Goal: Transaction & Acquisition: Purchase product/service

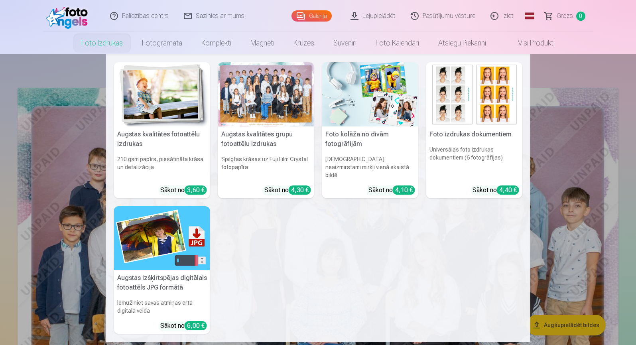
click at [102, 48] on link "Foto izdrukas" at bounding box center [102, 43] width 61 height 22
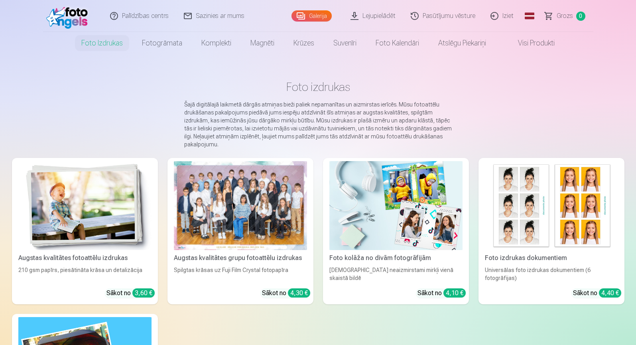
click at [258, 213] on div at bounding box center [240, 205] width 133 height 89
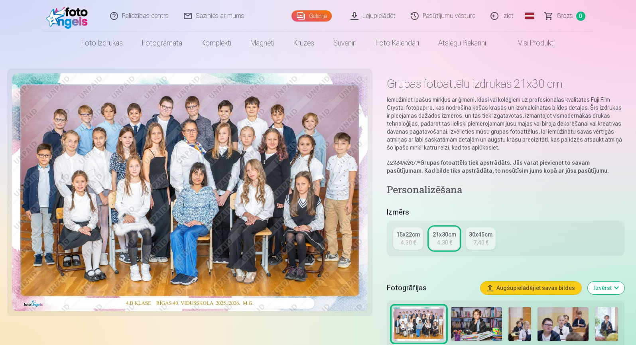
click at [444, 238] on div "21x30cm" at bounding box center [445, 234] width 24 height 8
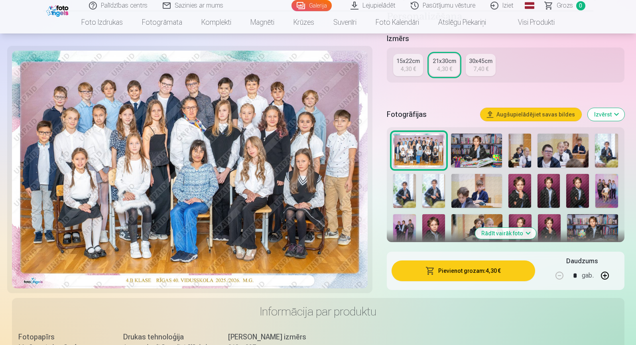
scroll to position [175, 0]
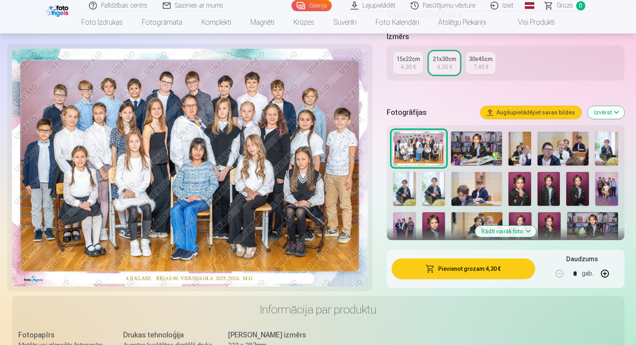
click at [483, 269] on button "Pievienot grozam : 4,30 €" at bounding box center [463, 268] width 143 height 21
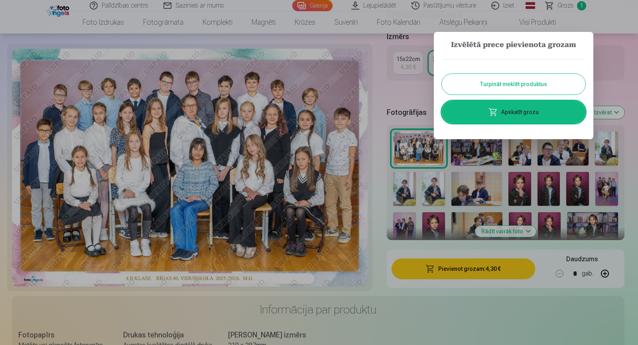
click at [466, 328] on div at bounding box center [319, 172] width 638 height 345
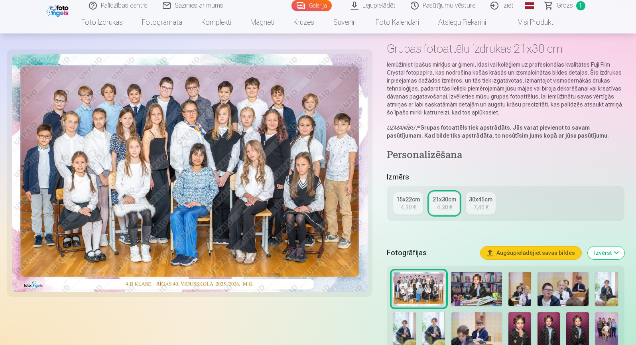
scroll to position [0, 0]
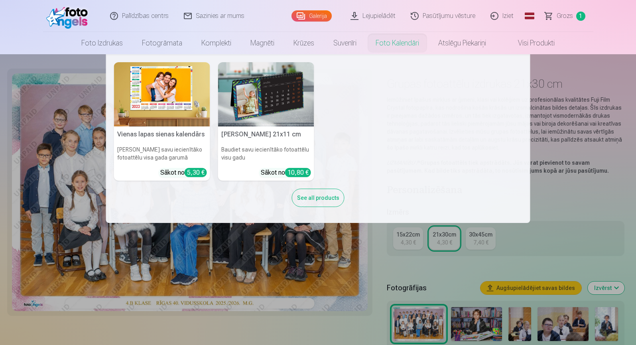
click at [283, 84] on img at bounding box center [266, 94] width 96 height 64
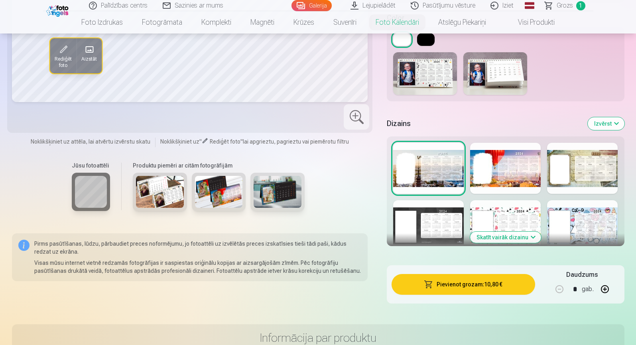
scroll to position [382, 0]
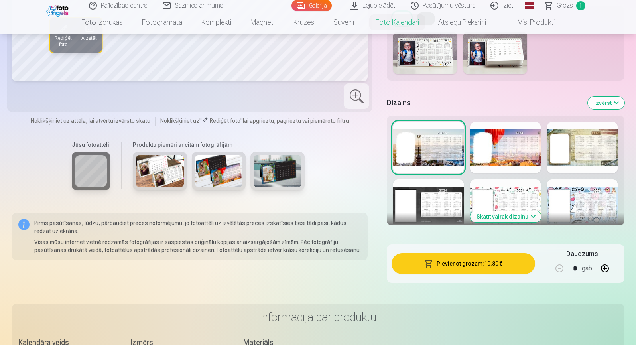
click at [154, 172] on img at bounding box center [160, 171] width 48 height 32
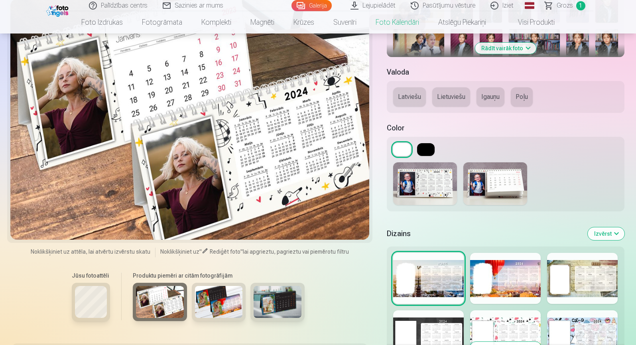
scroll to position [286, 0]
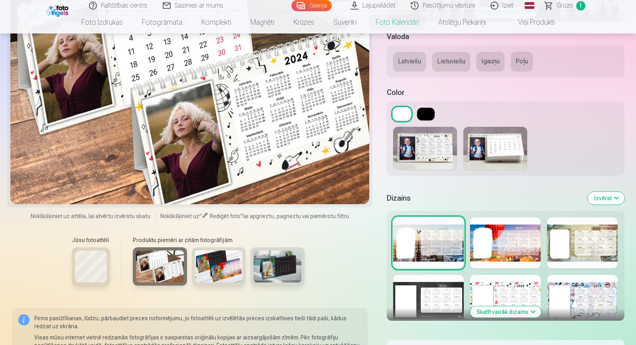
click at [233, 267] on img at bounding box center [219, 266] width 48 height 32
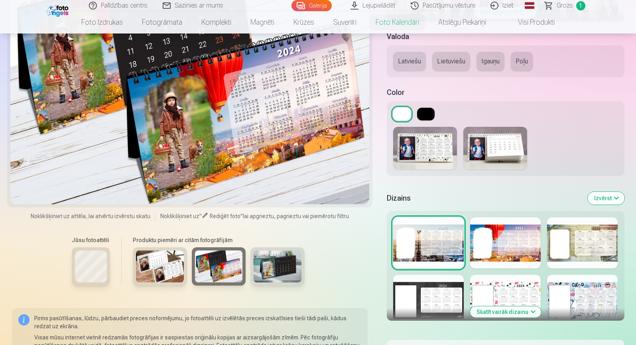
click at [281, 271] on img at bounding box center [278, 266] width 48 height 32
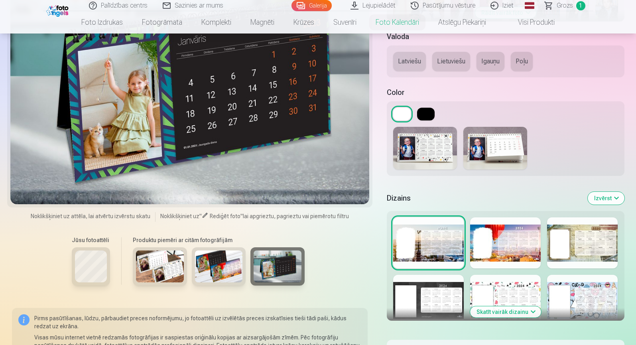
click at [220, 262] on img at bounding box center [219, 266] width 48 height 32
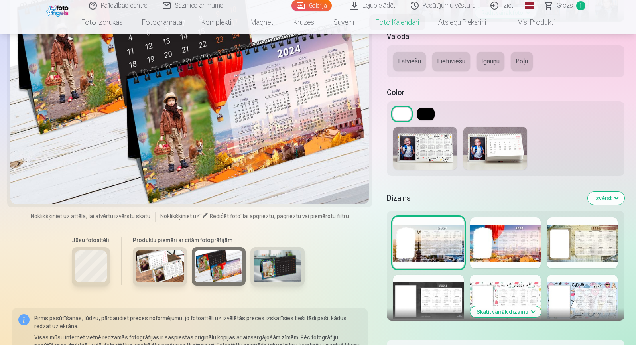
click at [171, 262] on img at bounding box center [160, 266] width 48 height 32
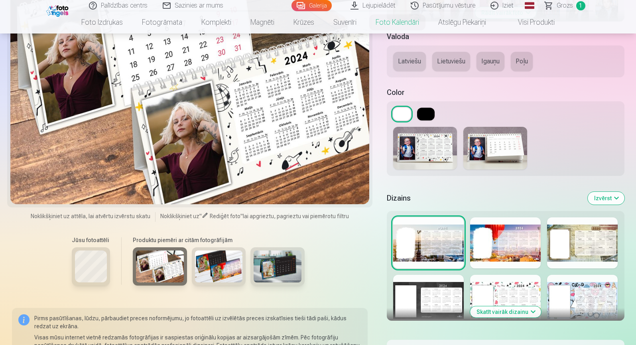
click at [222, 264] on img at bounding box center [219, 266] width 48 height 32
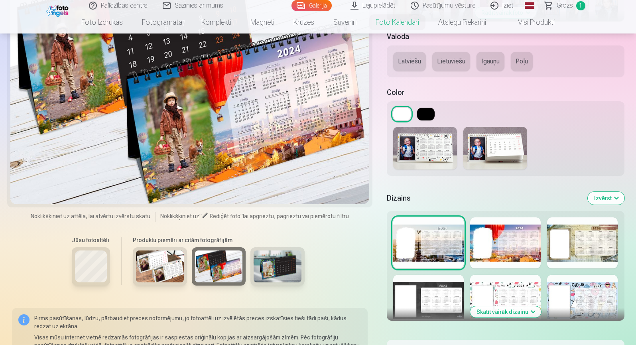
drag, startPoint x: 635, startPoint y: 51, endPoint x: 638, endPoint y: 69, distance: 18.5
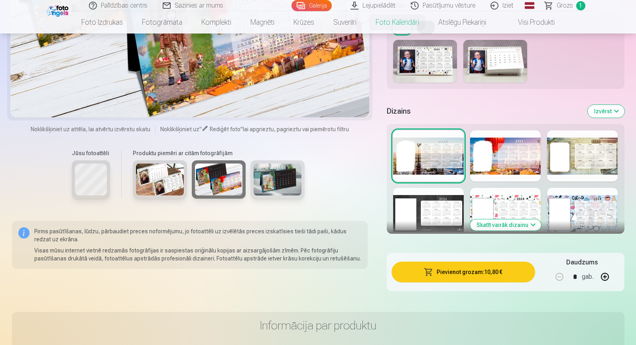
scroll to position [369, 0]
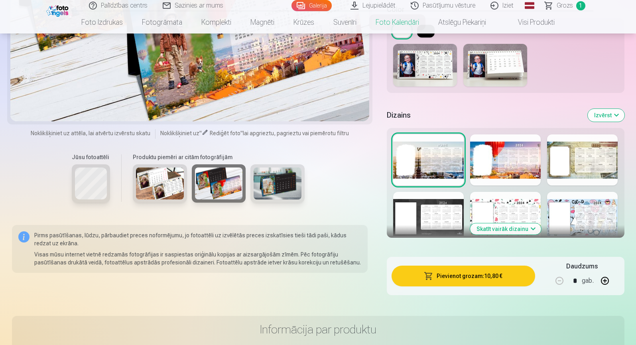
click at [616, 116] on button "Izvērst" at bounding box center [606, 115] width 37 height 13
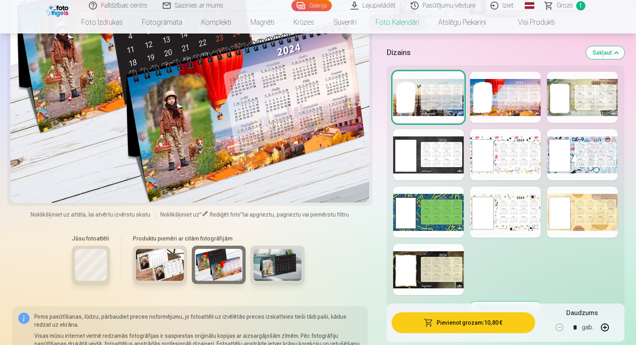
scroll to position [434, 0]
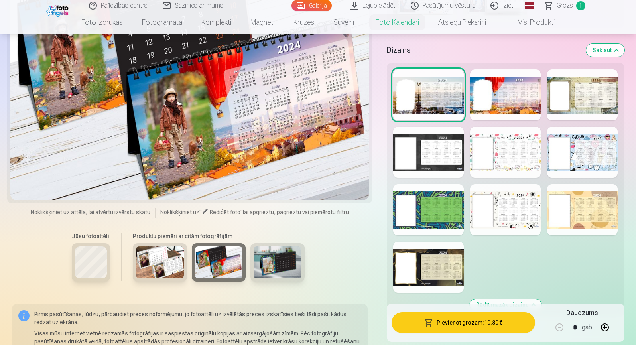
click at [600, 253] on div "Rādīt mazāk dizainu" at bounding box center [505, 190] width 237 height 254
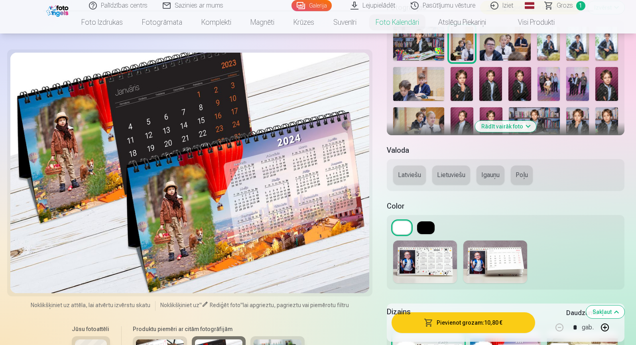
scroll to position [179, 0]
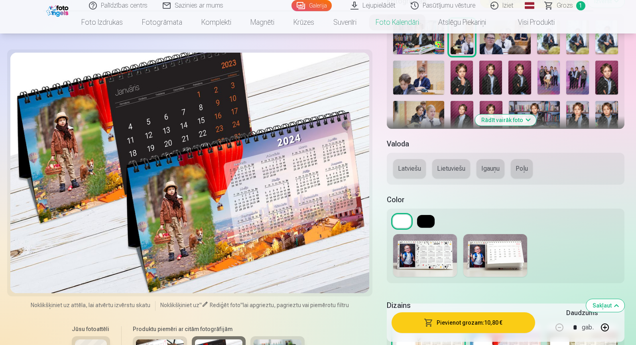
click at [408, 163] on button "Latviešu" at bounding box center [409, 168] width 33 height 19
click at [425, 221] on button at bounding box center [426, 221] width 18 height 13
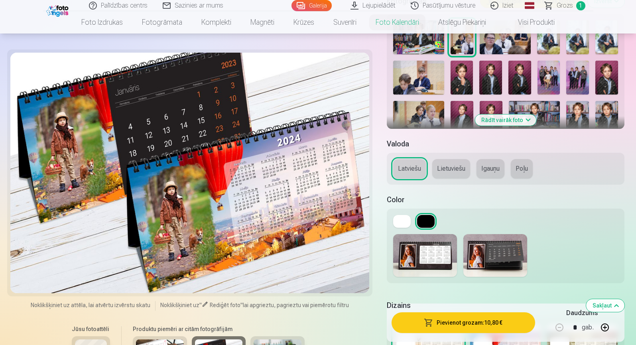
click at [400, 217] on button at bounding box center [402, 221] width 18 height 13
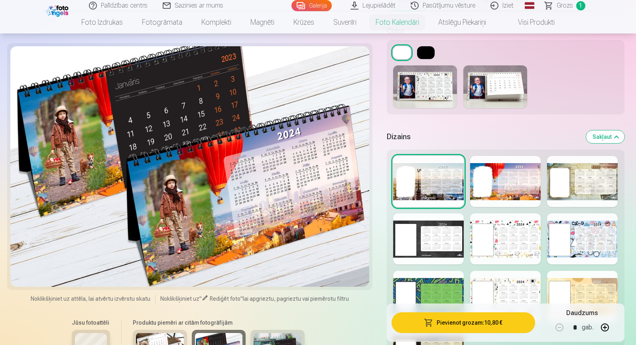
scroll to position [339, 0]
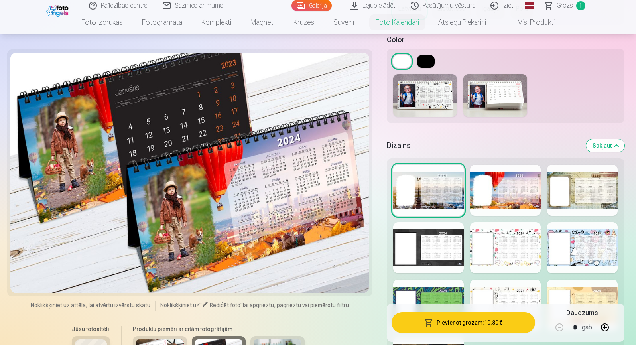
click at [425, 62] on button at bounding box center [426, 61] width 18 height 13
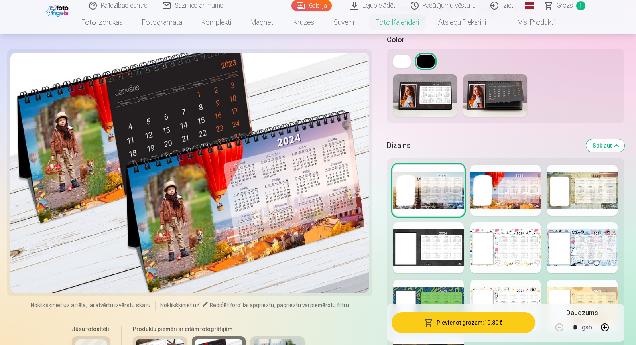
click at [403, 64] on button at bounding box center [402, 61] width 18 height 13
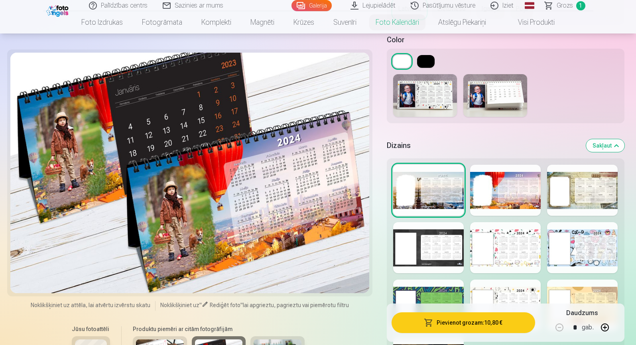
click at [426, 60] on button at bounding box center [426, 61] width 18 height 13
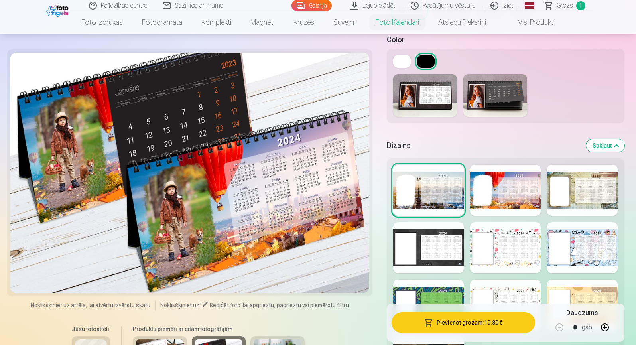
click at [399, 63] on button at bounding box center [402, 61] width 18 height 13
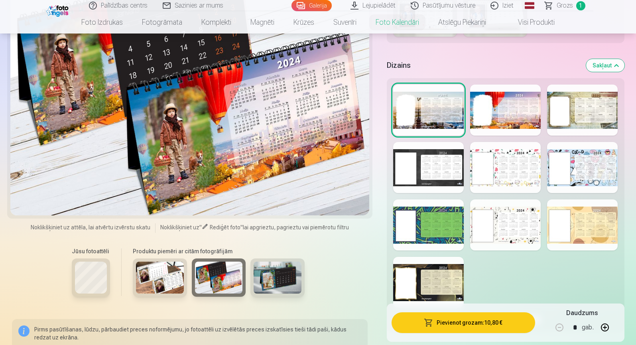
scroll to position [417, 0]
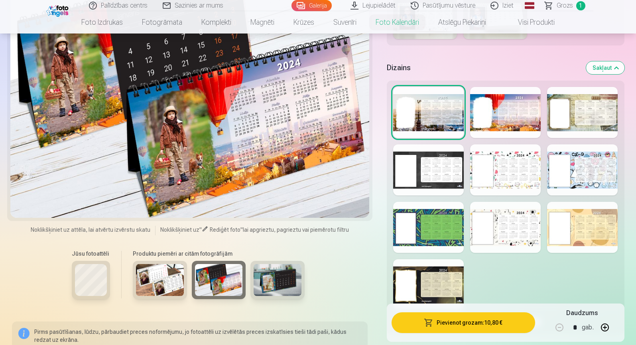
click at [431, 110] on div at bounding box center [428, 112] width 71 height 51
click at [498, 107] on div at bounding box center [505, 112] width 71 height 51
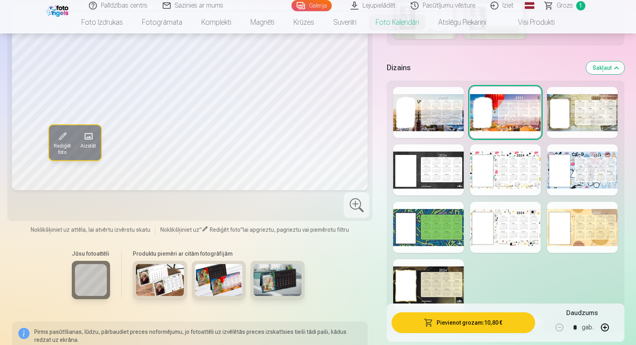
click at [445, 116] on div at bounding box center [428, 112] width 71 height 51
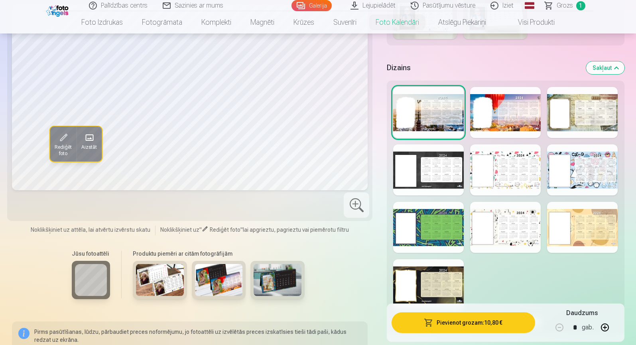
click at [495, 115] on div at bounding box center [505, 112] width 71 height 51
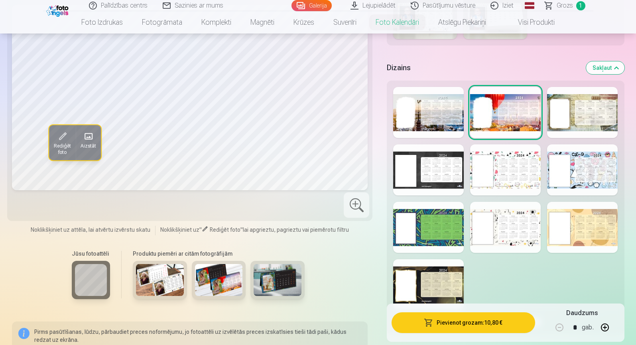
click at [557, 107] on div at bounding box center [582, 112] width 71 height 51
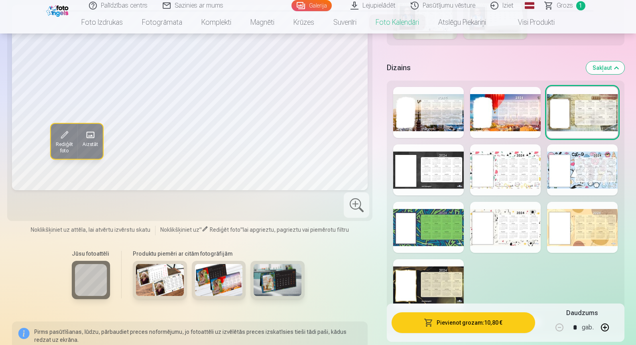
click at [433, 173] on div at bounding box center [428, 169] width 71 height 51
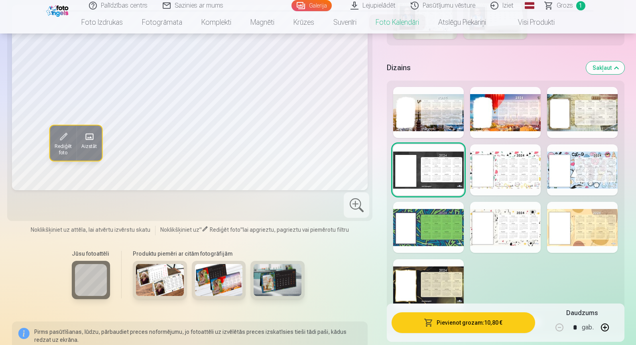
click at [507, 163] on div at bounding box center [505, 169] width 71 height 51
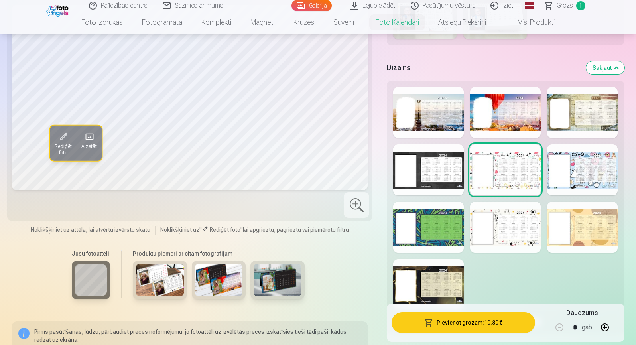
click at [464, 163] on div "Rādīt mazāk dizainu" at bounding box center [505, 208] width 237 height 254
click at [436, 167] on div at bounding box center [428, 169] width 71 height 51
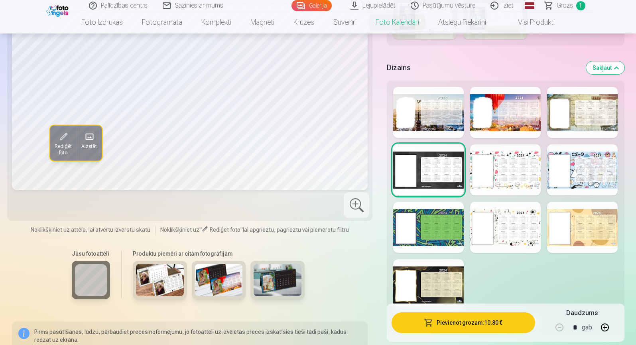
click at [508, 155] on div at bounding box center [505, 169] width 71 height 51
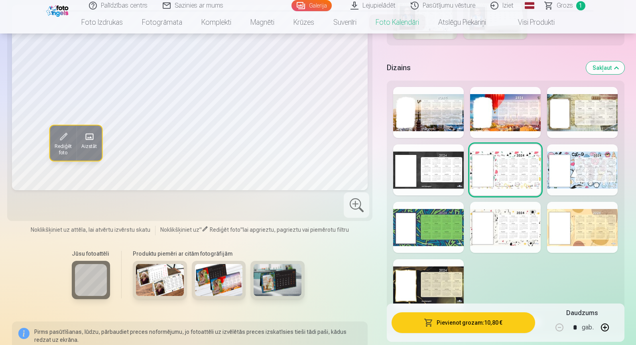
click at [575, 160] on div at bounding box center [582, 169] width 71 height 51
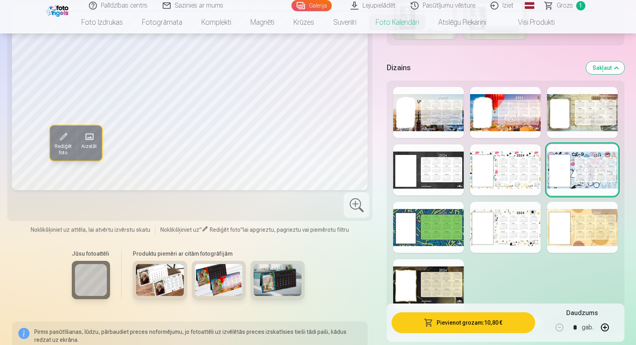
click at [417, 242] on div at bounding box center [428, 227] width 71 height 51
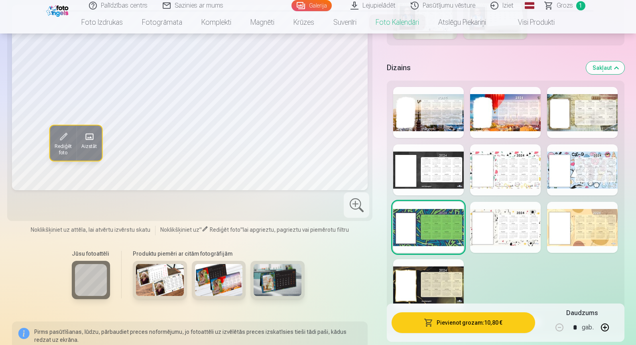
click at [495, 228] on div at bounding box center [505, 227] width 71 height 51
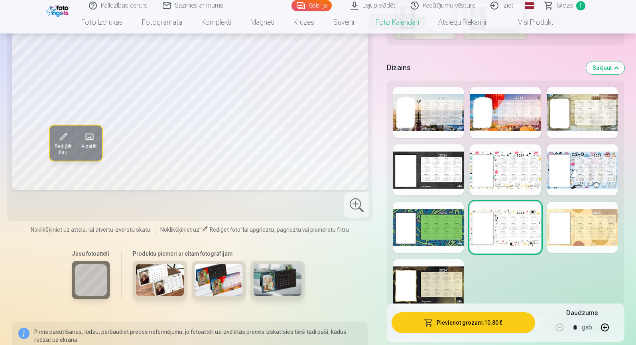
click at [583, 237] on div at bounding box center [582, 227] width 71 height 51
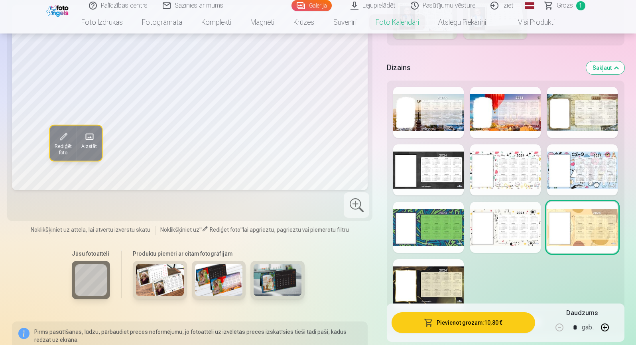
click at [427, 293] on div at bounding box center [428, 284] width 71 height 51
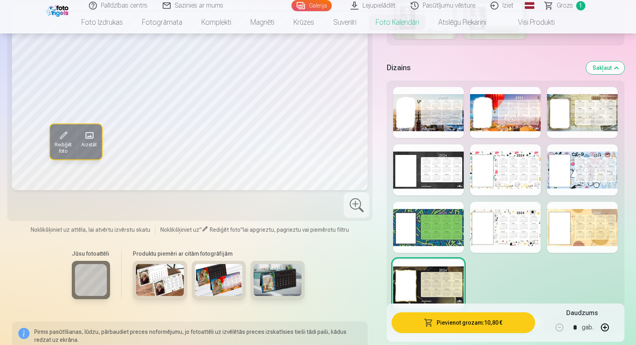
click at [512, 164] on div at bounding box center [505, 169] width 71 height 51
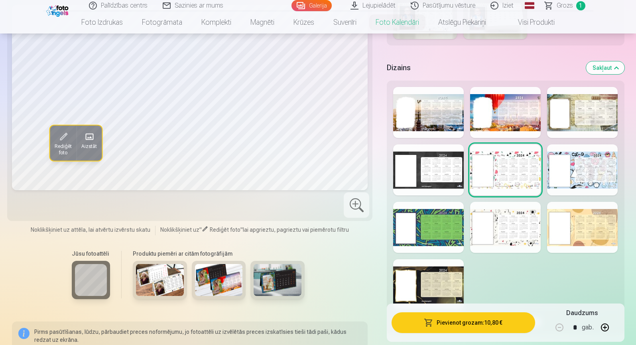
click at [563, 171] on div at bounding box center [582, 169] width 71 height 51
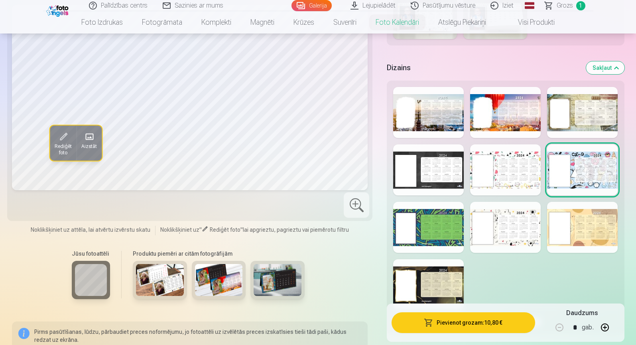
click at [492, 119] on div at bounding box center [505, 112] width 71 height 51
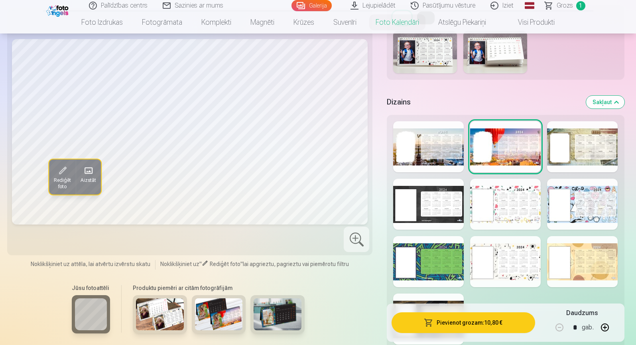
scroll to position [374, 0]
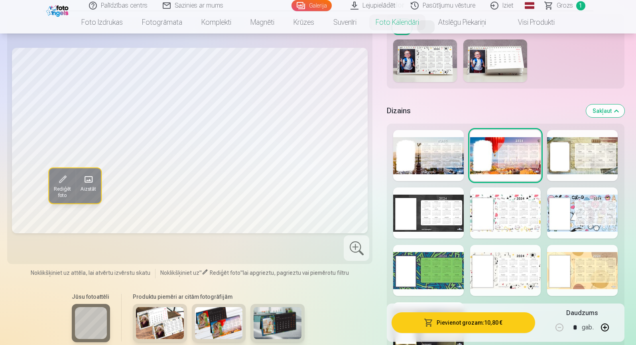
click at [585, 152] on div at bounding box center [582, 155] width 71 height 51
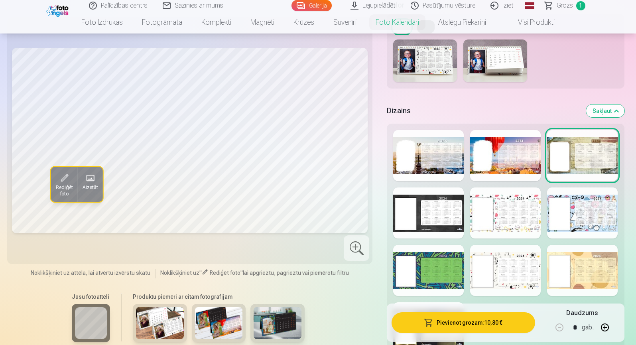
click at [423, 222] on div at bounding box center [428, 212] width 71 height 51
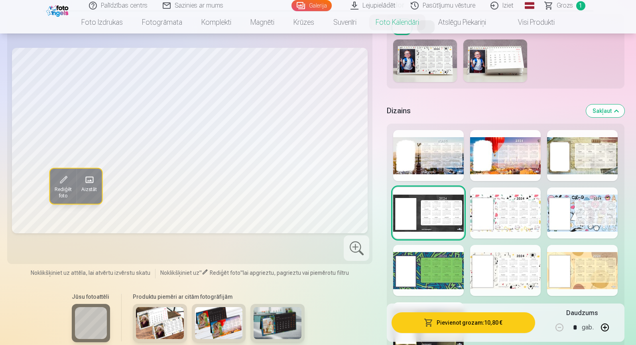
click at [499, 146] on div at bounding box center [505, 155] width 71 height 51
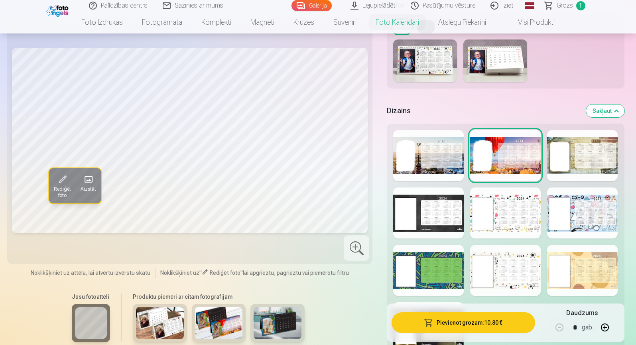
click at [501, 270] on div at bounding box center [505, 270] width 71 height 51
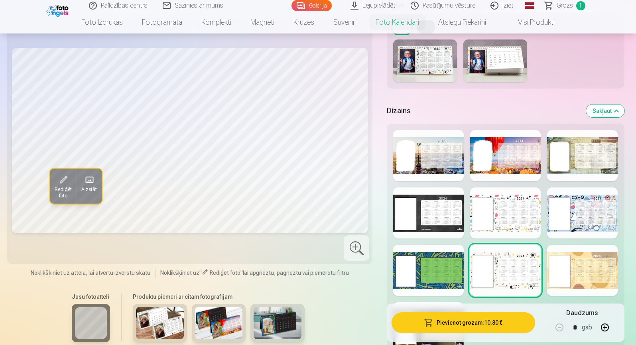
click at [581, 219] on div at bounding box center [582, 212] width 71 height 51
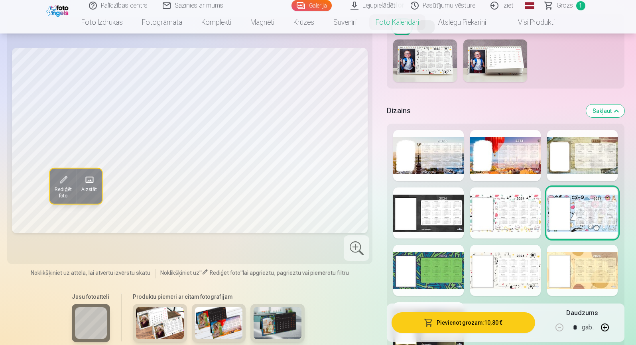
click at [497, 272] on div at bounding box center [505, 270] width 71 height 51
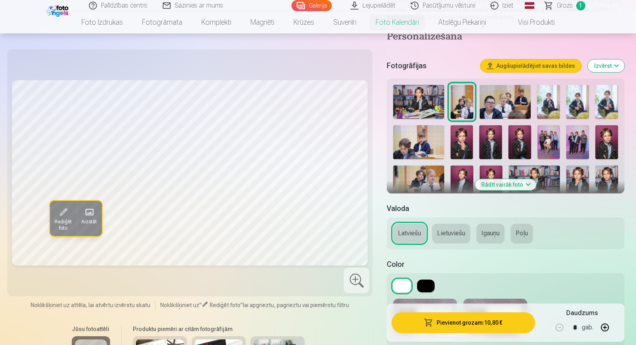
scroll to position [119, 0]
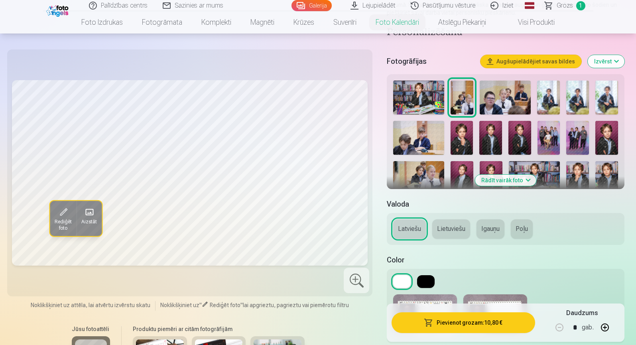
click at [522, 98] on img at bounding box center [505, 98] width 51 height 34
click at [550, 96] on img at bounding box center [548, 98] width 23 height 34
click at [580, 96] on img at bounding box center [577, 98] width 23 height 34
click at [613, 96] on img at bounding box center [606, 98] width 23 height 34
click at [433, 129] on img at bounding box center [418, 138] width 51 height 34
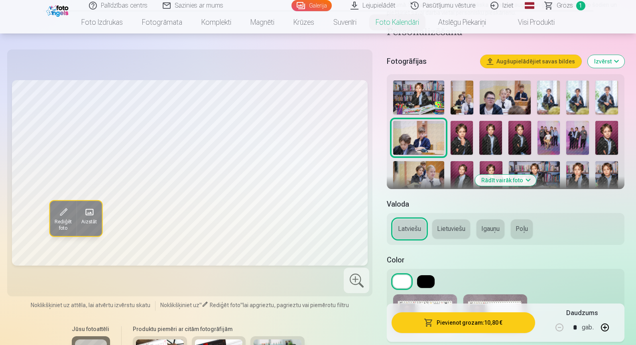
click at [462, 140] on img at bounding box center [462, 138] width 23 height 34
drag, startPoint x: 492, startPoint y: 144, endPoint x: 525, endPoint y: 130, distance: 34.9
drag, startPoint x: 525, startPoint y: 130, endPoint x: 515, endPoint y: 126, distance: 10.4
click at [515, 126] on img at bounding box center [519, 138] width 23 height 34
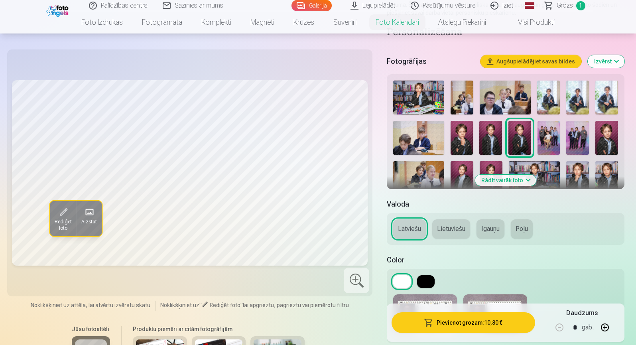
click at [540, 138] on img at bounding box center [548, 138] width 23 height 34
click at [607, 129] on img at bounding box center [606, 138] width 23 height 34
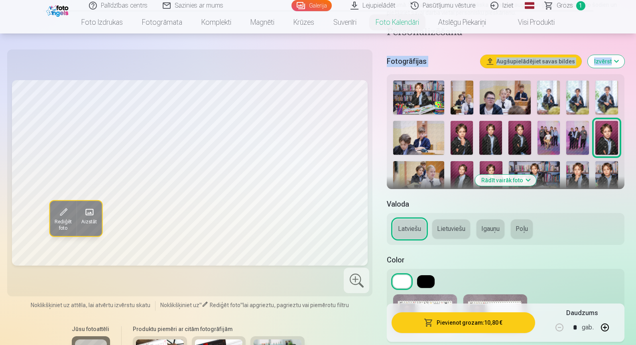
drag, startPoint x: 636, startPoint y: 43, endPoint x: 635, endPoint y: 48, distance: 5.2
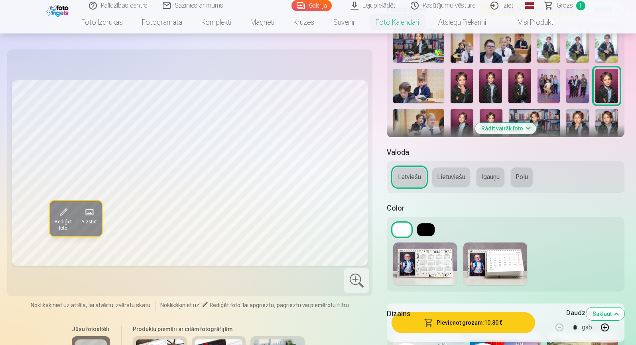
scroll to position [162, 0]
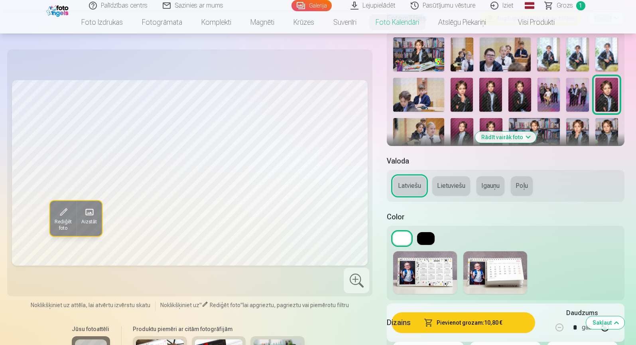
click at [420, 131] on img at bounding box center [418, 135] width 51 height 34
click at [459, 129] on img at bounding box center [462, 135] width 23 height 34
click at [486, 123] on img at bounding box center [491, 135] width 23 height 34
click at [535, 119] on img at bounding box center [534, 135] width 51 height 34
click at [579, 130] on img at bounding box center [577, 135] width 23 height 34
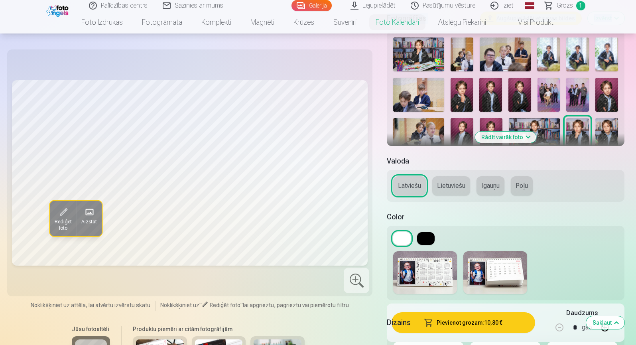
click at [608, 127] on img at bounding box center [606, 135] width 23 height 34
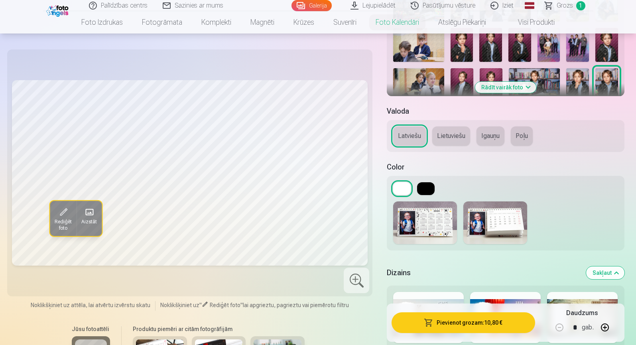
scroll to position [190, 0]
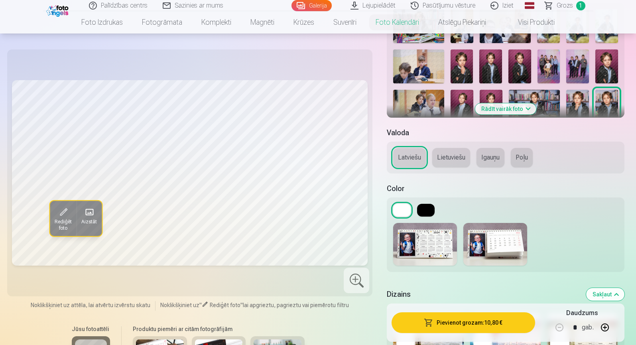
click at [507, 105] on button "Rādīt vairāk foto" at bounding box center [505, 108] width 61 height 11
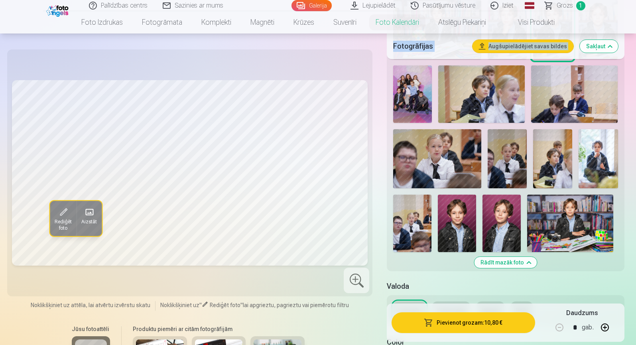
scroll to position [453, 0]
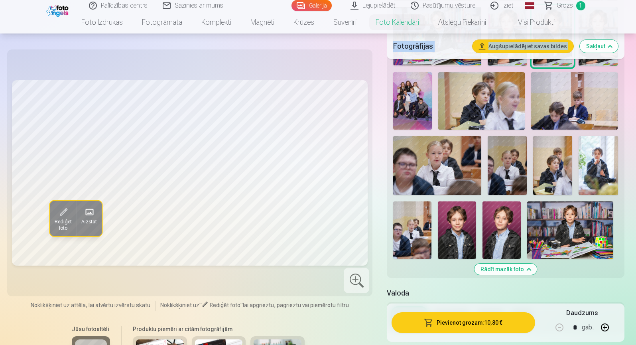
click at [460, 225] on img at bounding box center [457, 229] width 38 height 57
drag, startPoint x: 496, startPoint y: 239, endPoint x: 559, endPoint y: 218, distance: 66.7
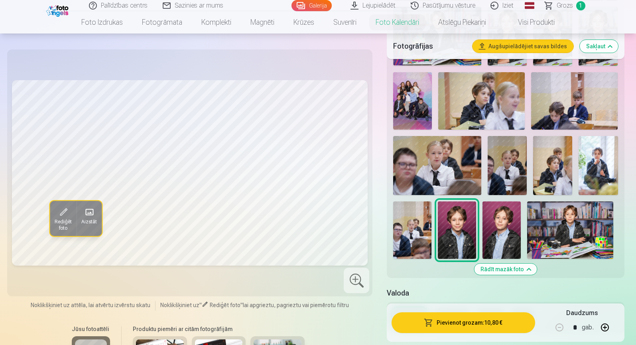
drag, startPoint x: 559, startPoint y: 218, endPoint x: 580, endPoint y: 199, distance: 28.2
click at [580, 199] on div at bounding box center [505, 2] width 231 height 519
click at [571, 219] on img at bounding box center [570, 229] width 86 height 57
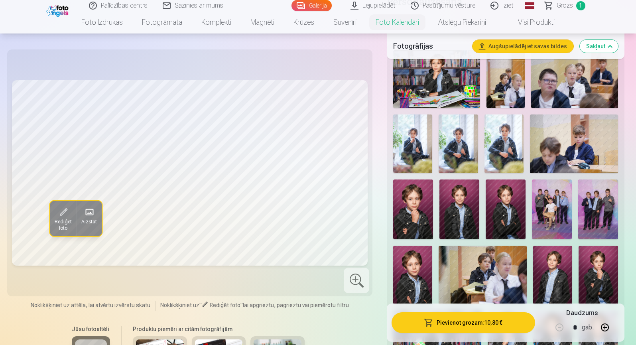
scroll to position [137, 0]
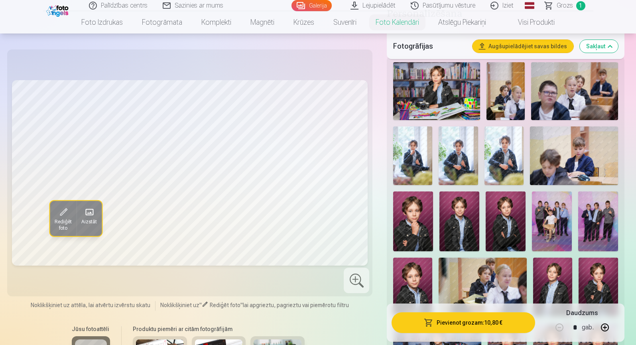
click at [514, 159] on img at bounding box center [503, 155] width 39 height 59
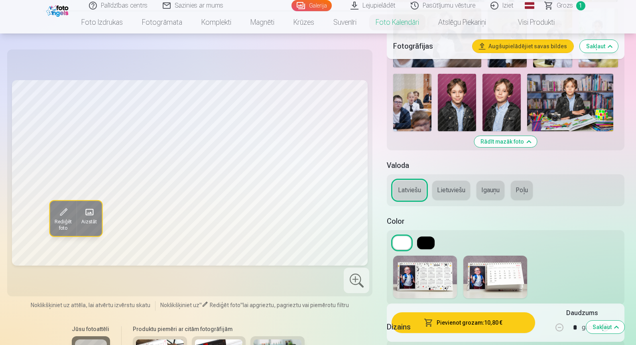
scroll to position [583, 0]
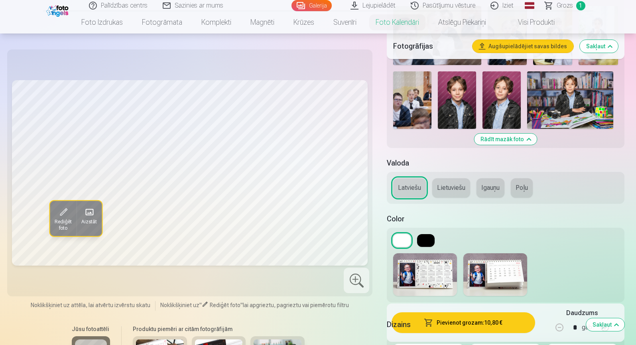
click at [457, 322] on h5 "Dizains" at bounding box center [483, 324] width 193 height 11
click at [476, 321] on h5 "Dizains" at bounding box center [483, 324] width 193 height 11
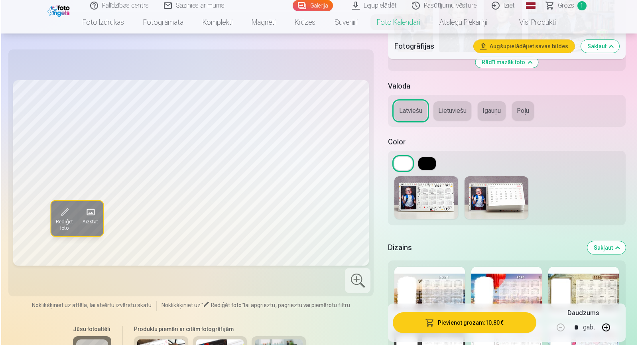
scroll to position [662, 0]
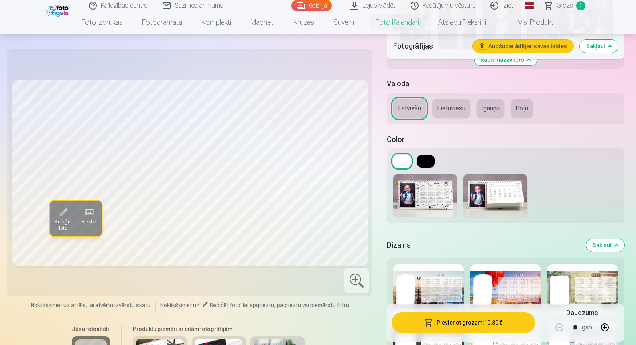
click at [467, 322] on button "Pievienot grozam : 10,80 €" at bounding box center [463, 322] width 143 height 21
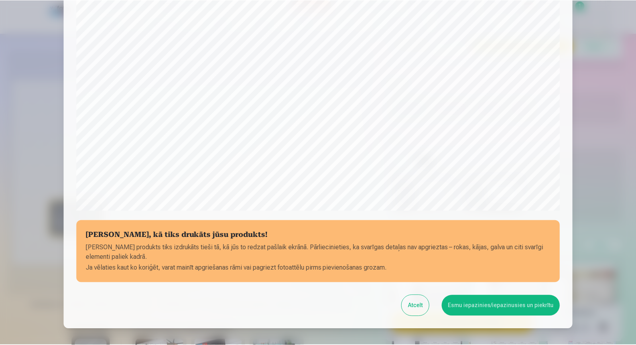
scroll to position [197, 0]
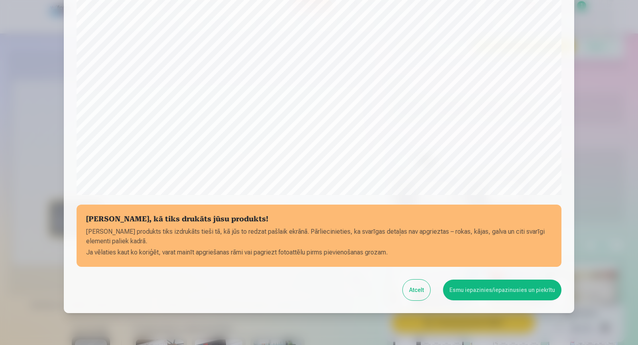
click at [512, 289] on button "Esmu iepazinies/iepazinusies un piekrītu" at bounding box center [502, 289] width 118 height 21
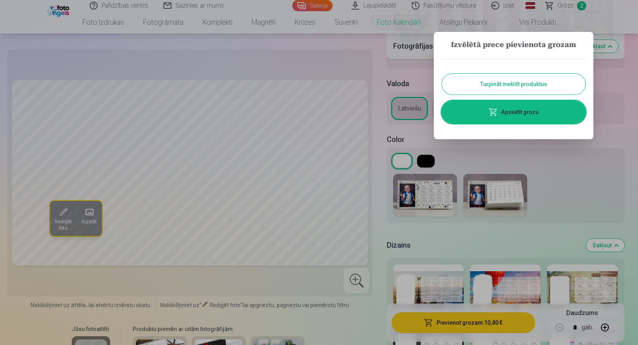
click at [520, 91] on button "Turpināt meklēt produktus" at bounding box center [514, 84] width 144 height 21
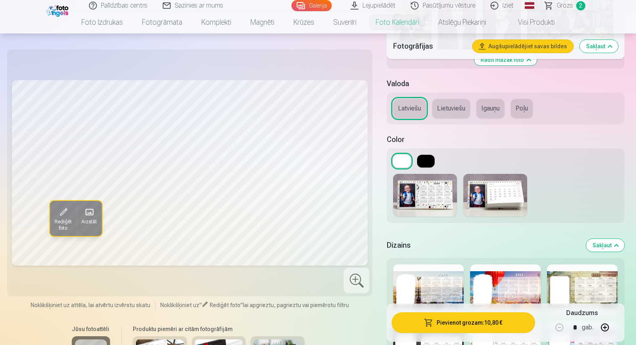
drag, startPoint x: 635, startPoint y: 70, endPoint x: 636, endPoint y: 64, distance: 6.2
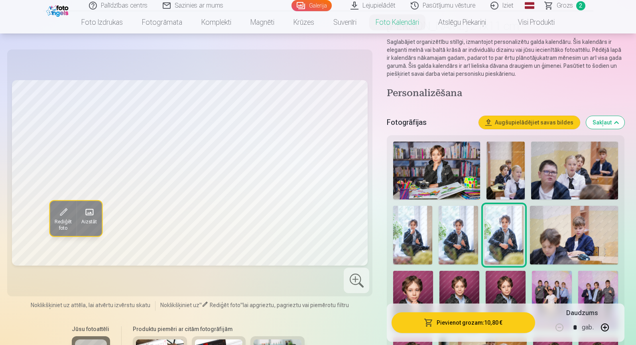
scroll to position [0, 0]
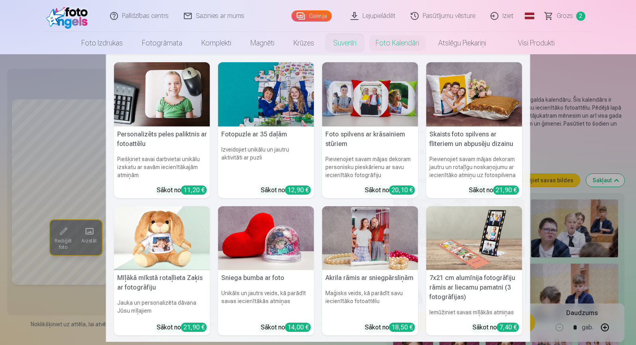
click at [346, 48] on link "Suvenīri" at bounding box center [345, 43] width 42 height 22
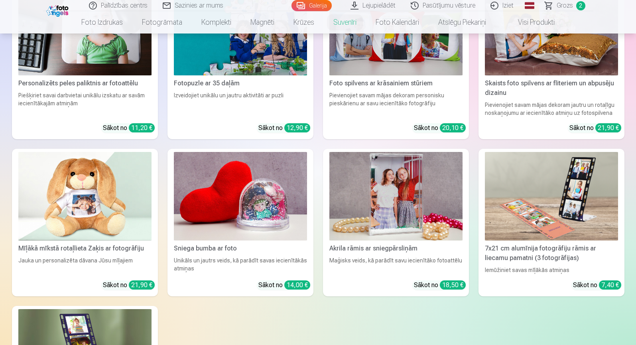
scroll to position [167, 0]
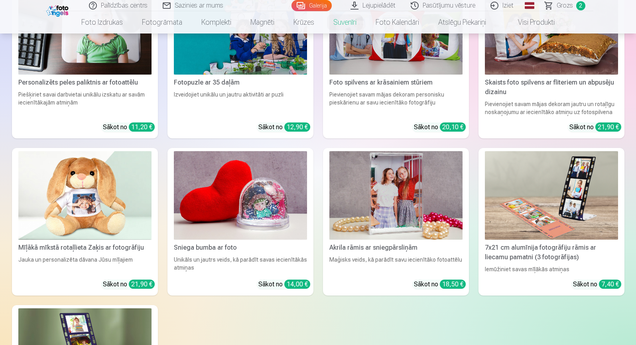
click at [404, 203] on img at bounding box center [395, 195] width 133 height 89
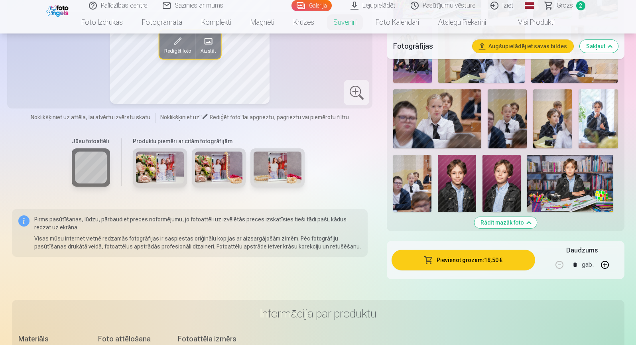
scroll to position [472, 0]
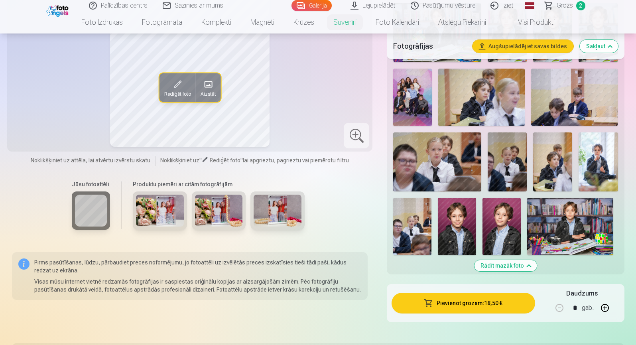
click at [164, 211] on img at bounding box center [160, 211] width 48 height 32
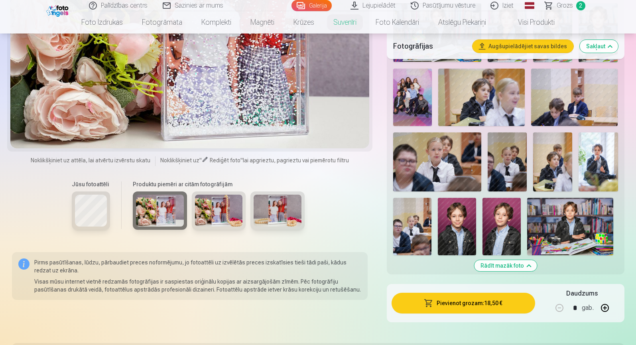
drag, startPoint x: 634, startPoint y: 55, endPoint x: 634, endPoint y: 49, distance: 6.4
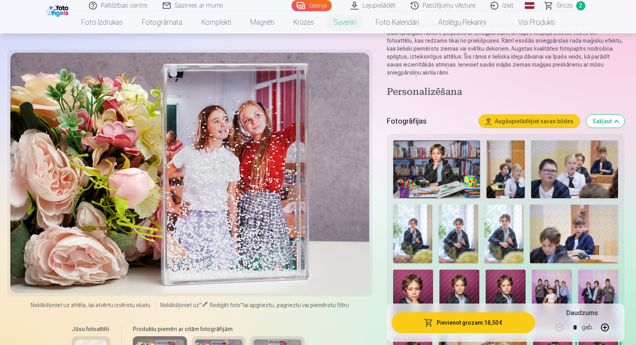
scroll to position [0, 0]
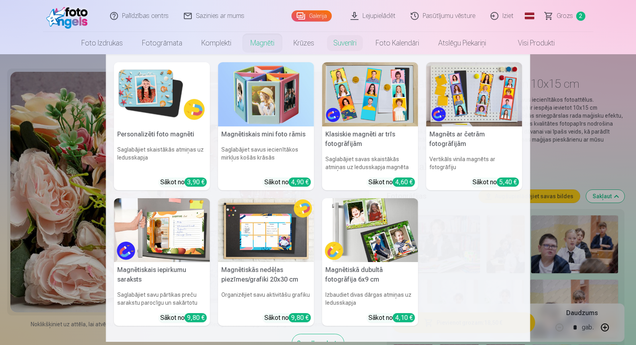
click at [263, 43] on link "Magnēti" at bounding box center [262, 43] width 43 height 22
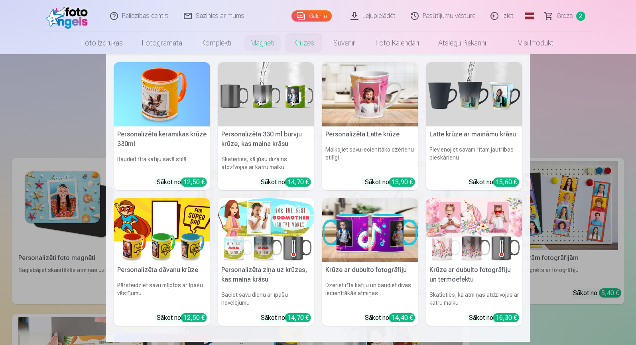
click at [297, 44] on link "Krūzes" at bounding box center [304, 43] width 40 height 22
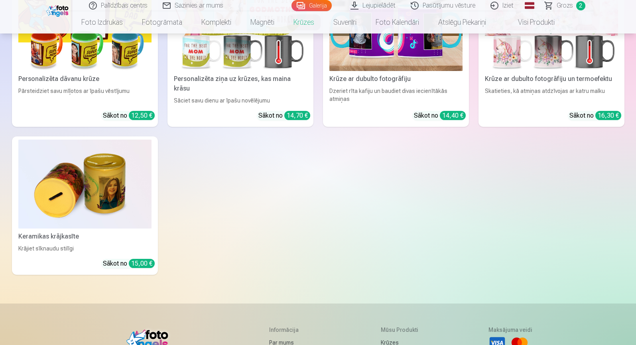
scroll to position [332, 0]
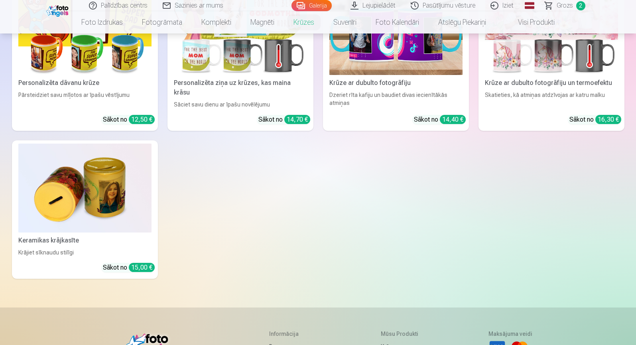
click at [94, 200] on img at bounding box center [84, 188] width 133 height 89
